Goal: Check status: Check status

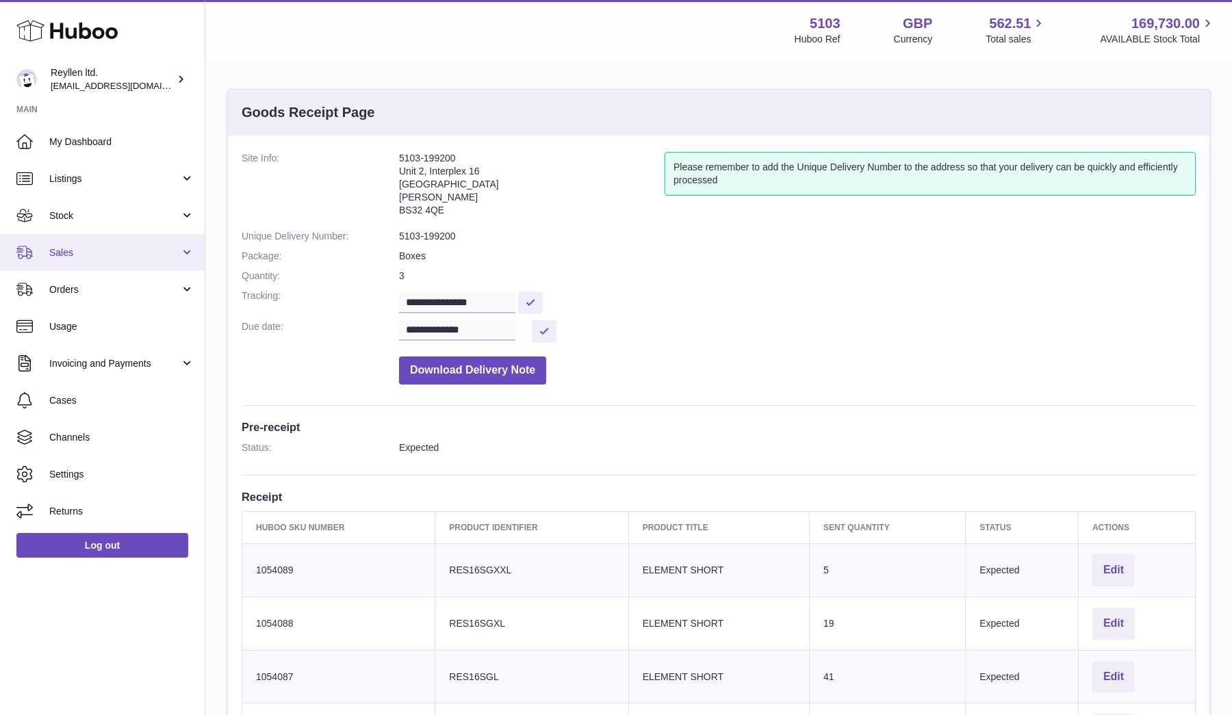
click at [96, 250] on span "Sales" at bounding box center [114, 252] width 131 height 13
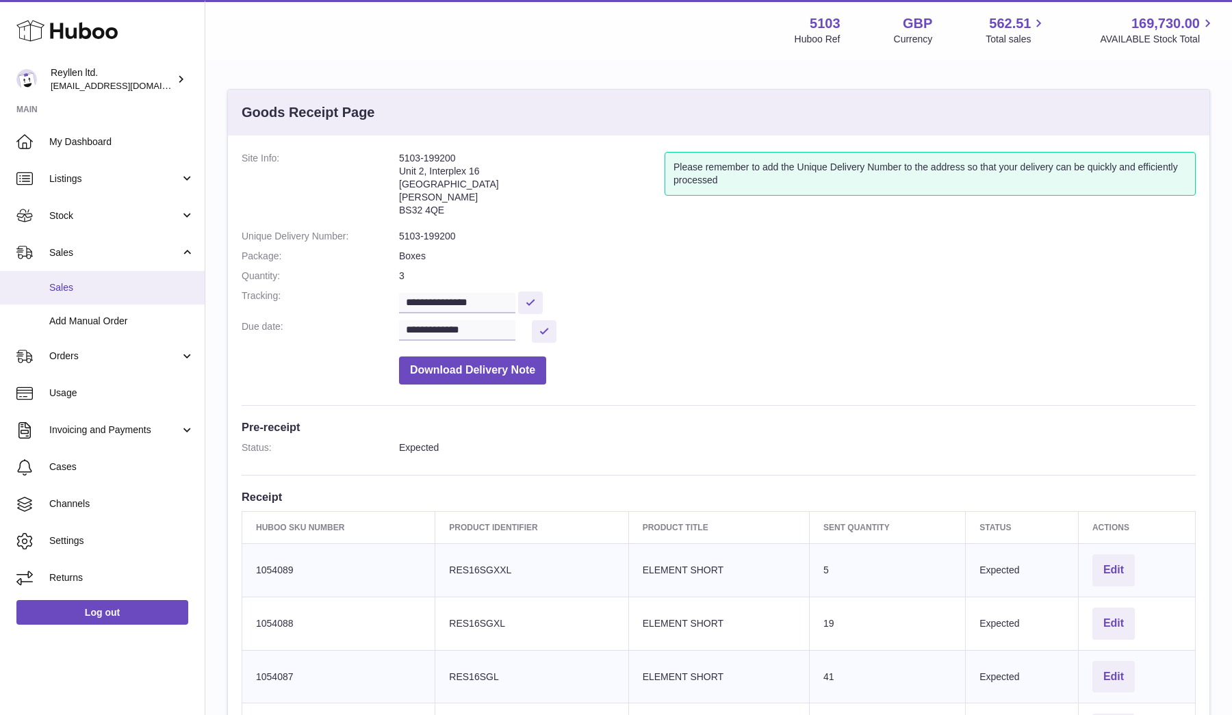
click at [96, 287] on span "Sales" at bounding box center [121, 287] width 145 height 13
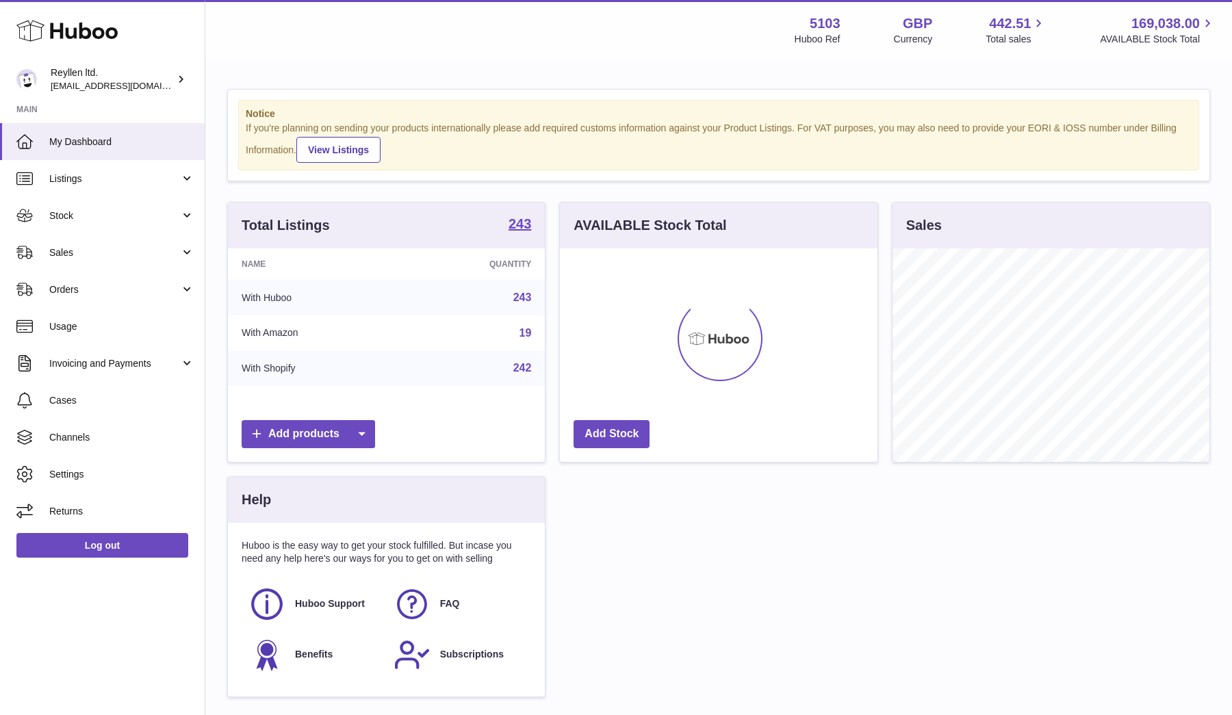
scroll to position [214, 318]
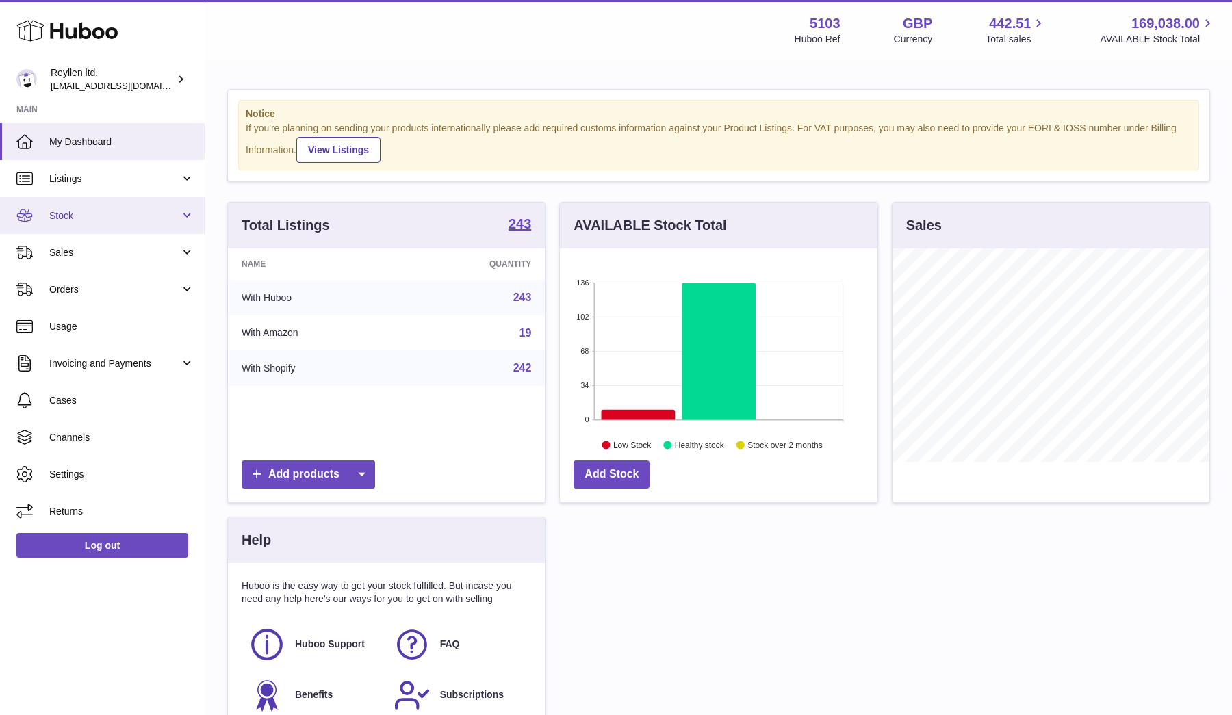
click at [107, 219] on span "Stock" at bounding box center [114, 215] width 131 height 13
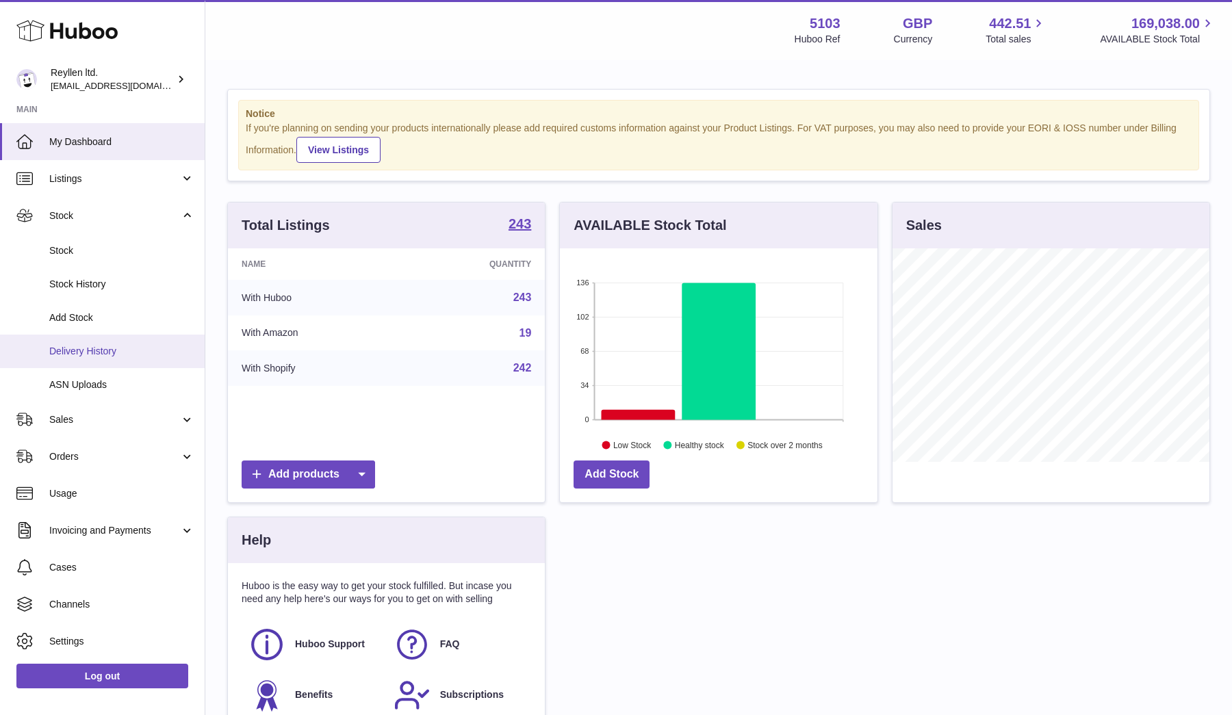
click at [92, 345] on span "Delivery History" at bounding box center [121, 351] width 145 height 13
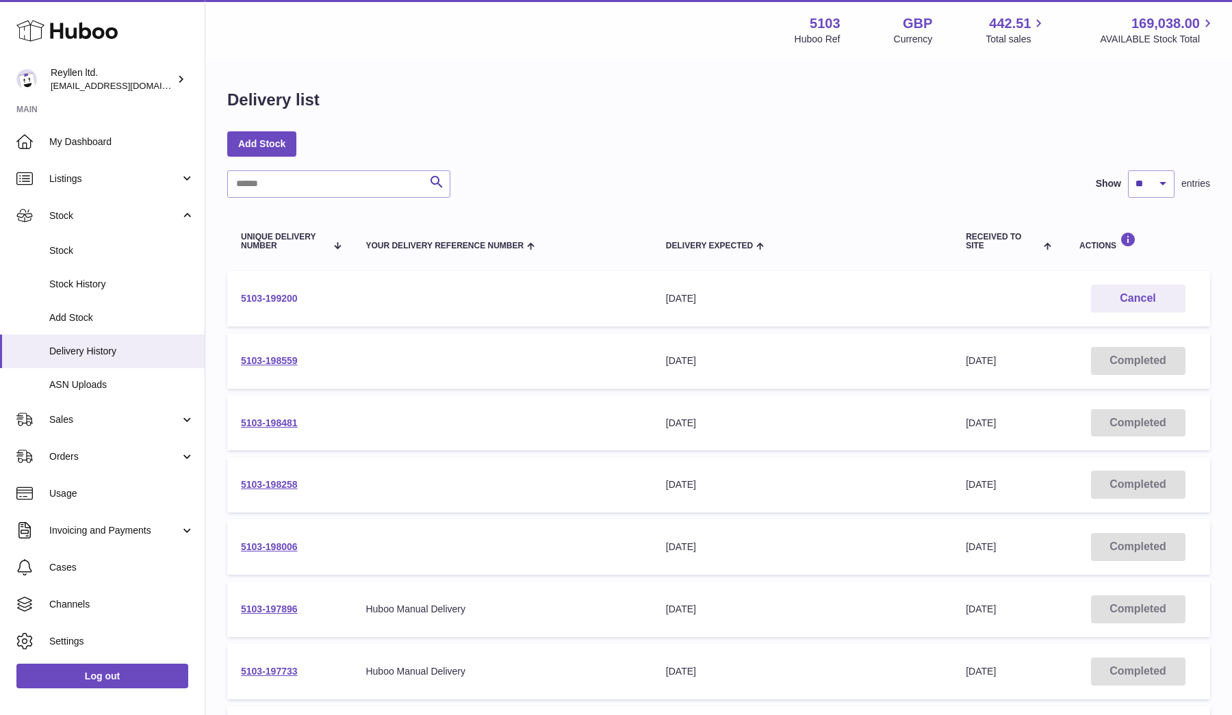
click at [266, 298] on link "5103-199200" at bounding box center [269, 298] width 57 height 11
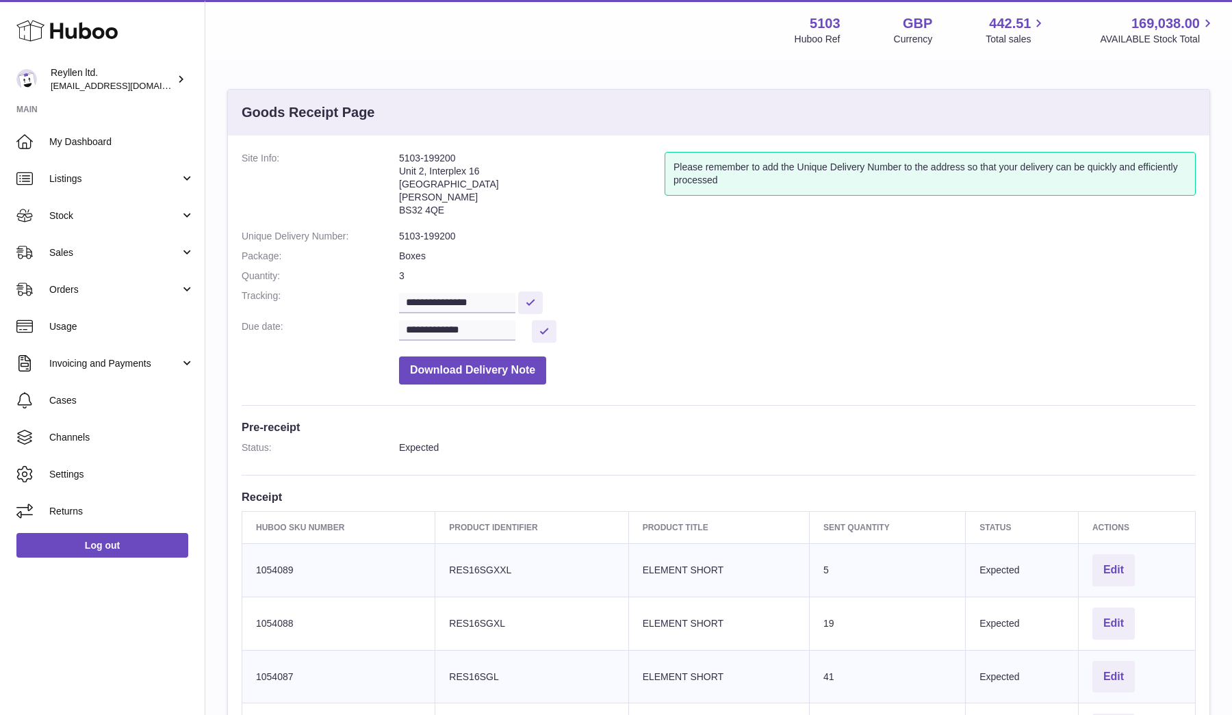
click at [415, 157] on address "5103-199200 Unit 2, Interplex 16 Ash Ridge Road Bradley Stoke BS32 4QE" at bounding box center [532, 187] width 266 height 71
copy address "5103-199200"
click at [64, 383] on link "Cases" at bounding box center [102, 400] width 205 height 37
